Goal: Find specific fact: Find specific fact

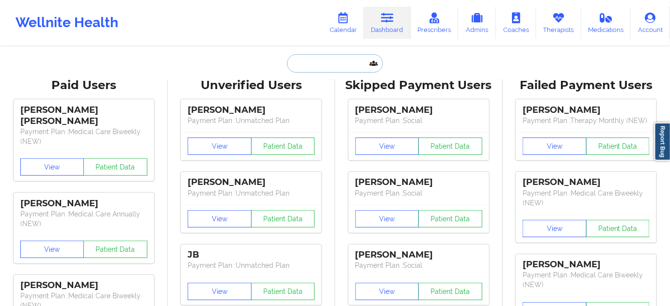
click at [334, 68] on input "text" at bounding box center [335, 63] width 96 height 18
paste input "[EMAIL_ADDRESS][DOMAIN_NAME]"
type input "[EMAIL_ADDRESS][DOMAIN_NAME]"
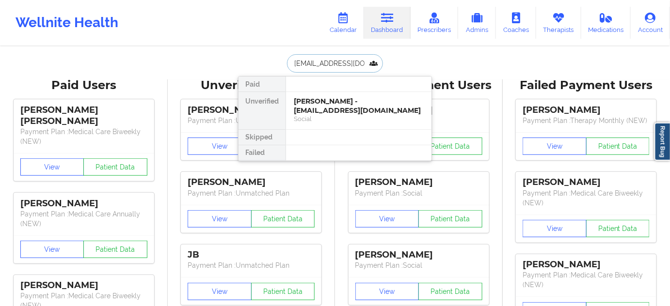
click at [326, 102] on div "[PERSON_NAME] - [EMAIL_ADDRESS][DOMAIN_NAME]" at bounding box center [359, 106] width 130 height 18
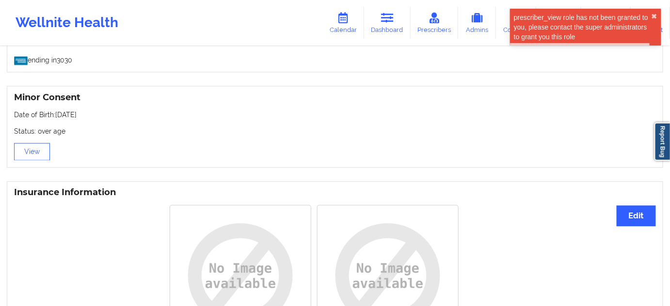
scroll to position [793, 0]
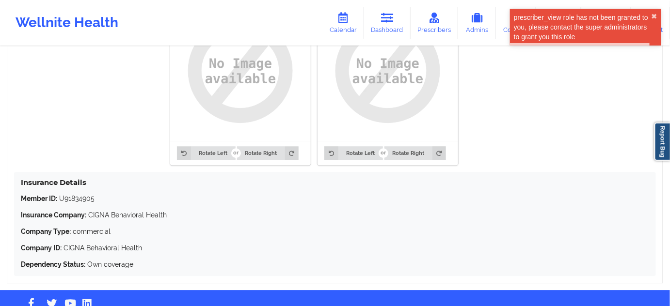
click at [70, 193] on div "Insurance Details Member ID: U91834905 Insurance Company: CIGNA Behavioral Heal…" at bounding box center [335, 224] width 642 height 104
click at [75, 201] on p "Member ID: U91834905" at bounding box center [335, 199] width 628 height 10
copy p "U91834905"
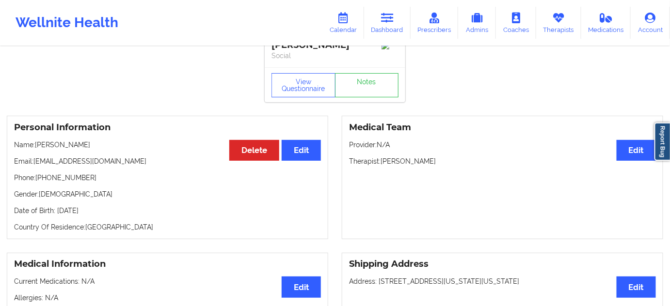
scroll to position [0, 0]
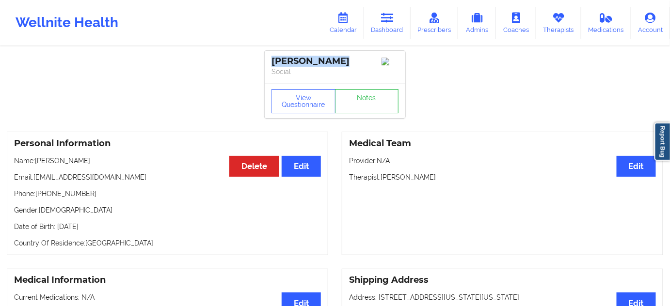
drag, startPoint x: 336, startPoint y: 57, endPoint x: 272, endPoint y: 56, distance: 64.5
click at [272, 56] on div "[PERSON_NAME]" at bounding box center [334, 61] width 127 height 11
copy div "[PERSON_NAME]"
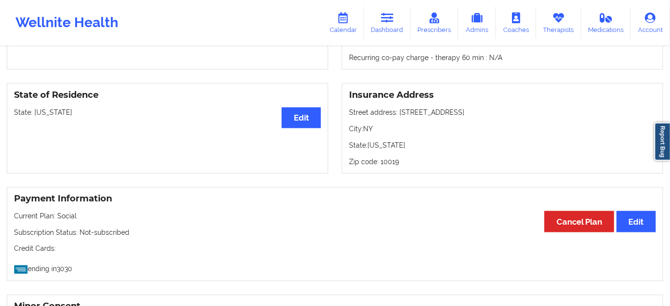
scroll to position [381, 0]
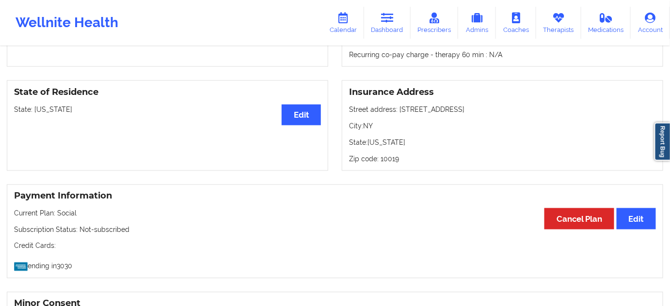
drag, startPoint x: 398, startPoint y: 110, endPoint x: 473, endPoint y: 106, distance: 74.3
click at [473, 106] on div "Insurance Address Street address: [STREET_ADDRESS][US_STATE]" at bounding box center [502, 125] width 321 height 91
copy p "[STREET_ADDRESS]"
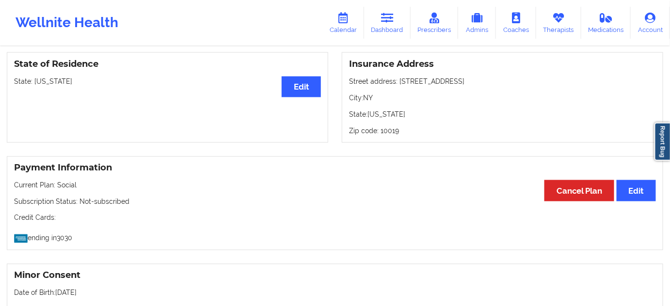
scroll to position [411, 0]
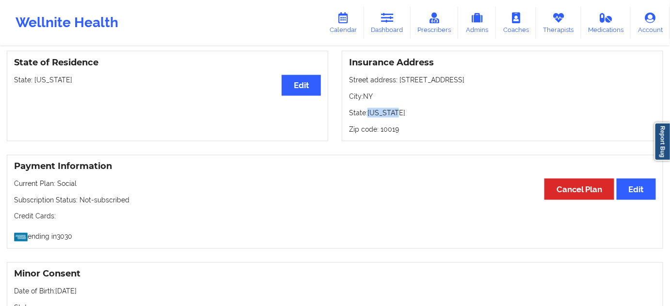
drag, startPoint x: 370, startPoint y: 113, endPoint x: 406, endPoint y: 114, distance: 35.4
click at [406, 114] on p "State: [US_STATE]" at bounding box center [502, 113] width 307 height 10
copy p "[US_STATE]"
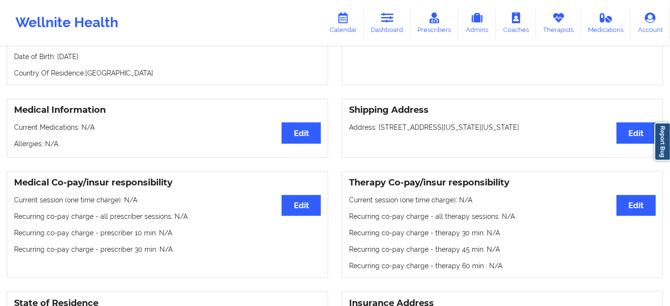
scroll to position [147, 0]
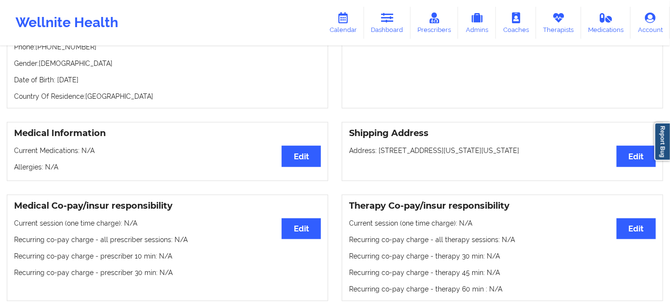
click at [519, 149] on p "Address: [STREET_ADDRESS][US_STATE][US_STATE]" at bounding box center [502, 151] width 307 height 10
copy p "10019"
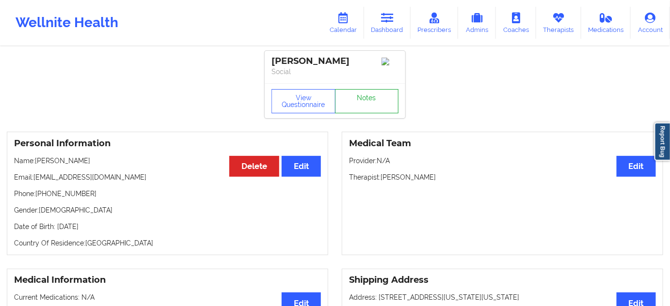
click at [357, 113] on link "Notes" at bounding box center [367, 101] width 64 height 24
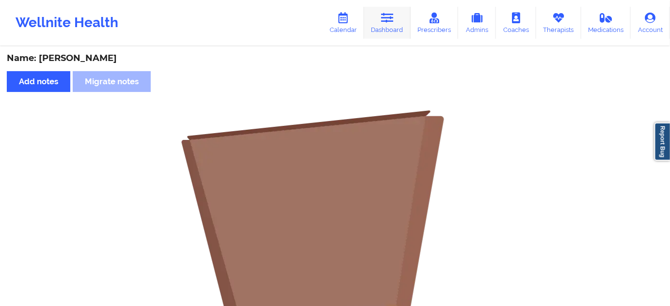
click at [383, 29] on link "Dashboard" at bounding box center [387, 23] width 47 height 32
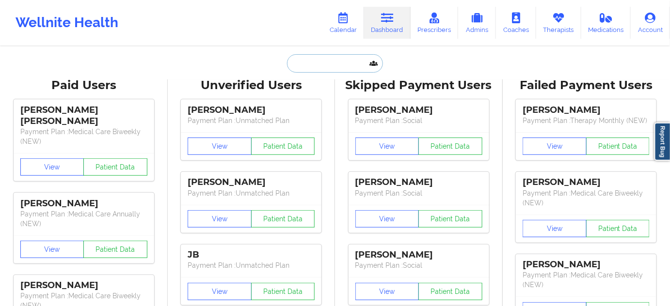
click at [319, 63] on input "text" at bounding box center [335, 63] width 96 height 18
paste input "[PERSON_NAME]"
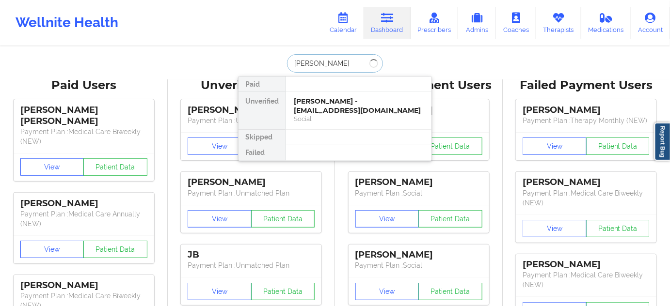
click at [293, 62] on input "[PERSON_NAME]" at bounding box center [335, 63] width 96 height 18
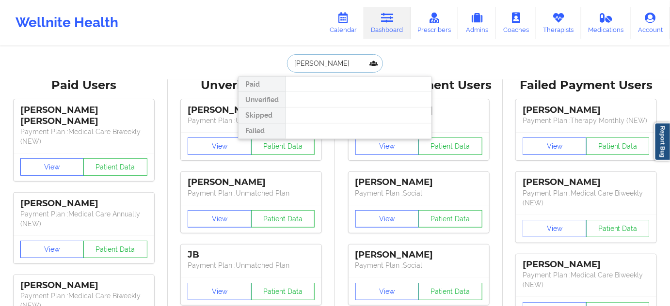
type input "[PERSON_NAME]"
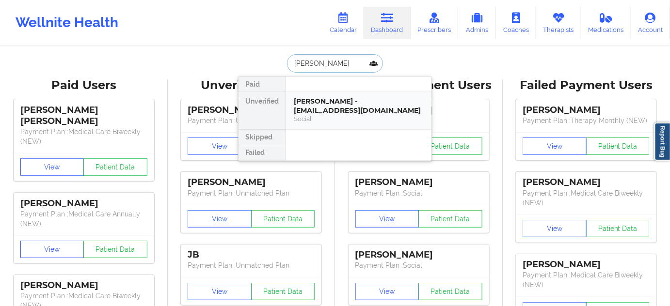
click at [327, 104] on div "[PERSON_NAME] - [EMAIL_ADDRESS][DOMAIN_NAME]" at bounding box center [359, 106] width 130 height 18
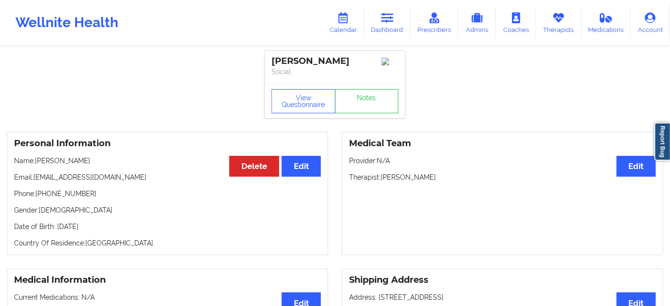
click at [276, 60] on div "[PERSON_NAME]" at bounding box center [334, 61] width 127 height 11
copy div "[PERSON_NAME]"
click at [333, 63] on div "[PERSON_NAME]" at bounding box center [334, 61] width 127 height 11
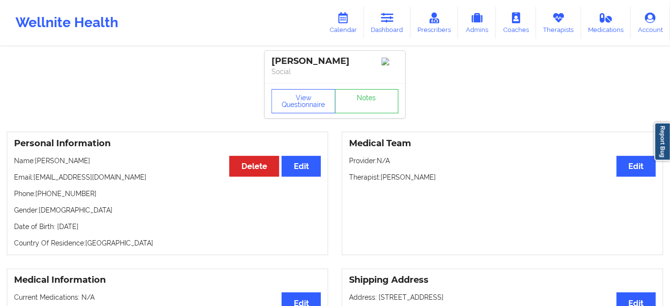
copy div "[PERSON_NAME]"
drag, startPoint x: 35, startPoint y: 180, endPoint x: 124, endPoint y: 179, distance: 89.2
click at [124, 179] on p "Email: [EMAIL_ADDRESS][DOMAIN_NAME]" at bounding box center [167, 178] width 307 height 10
copy p "[EMAIL_ADDRESS][DOMAIN_NAME]"
drag, startPoint x: 37, startPoint y: 196, endPoint x: 97, endPoint y: 188, distance: 60.6
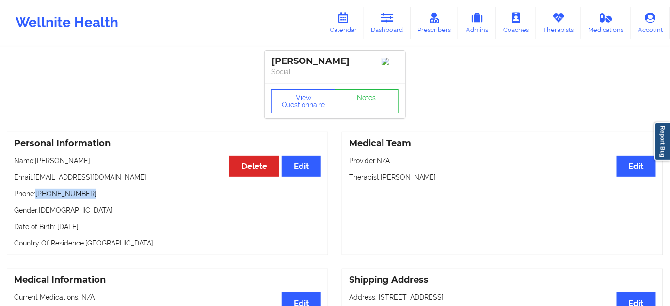
click at [97, 188] on div "Personal Information Edit Delete Name: [PERSON_NAME] Email: [EMAIL_ADDRESS][DOM…" at bounding box center [167, 194] width 321 height 124
copy p "[PHONE_NUMBER]"
